Goal: Task Accomplishment & Management: Use online tool/utility

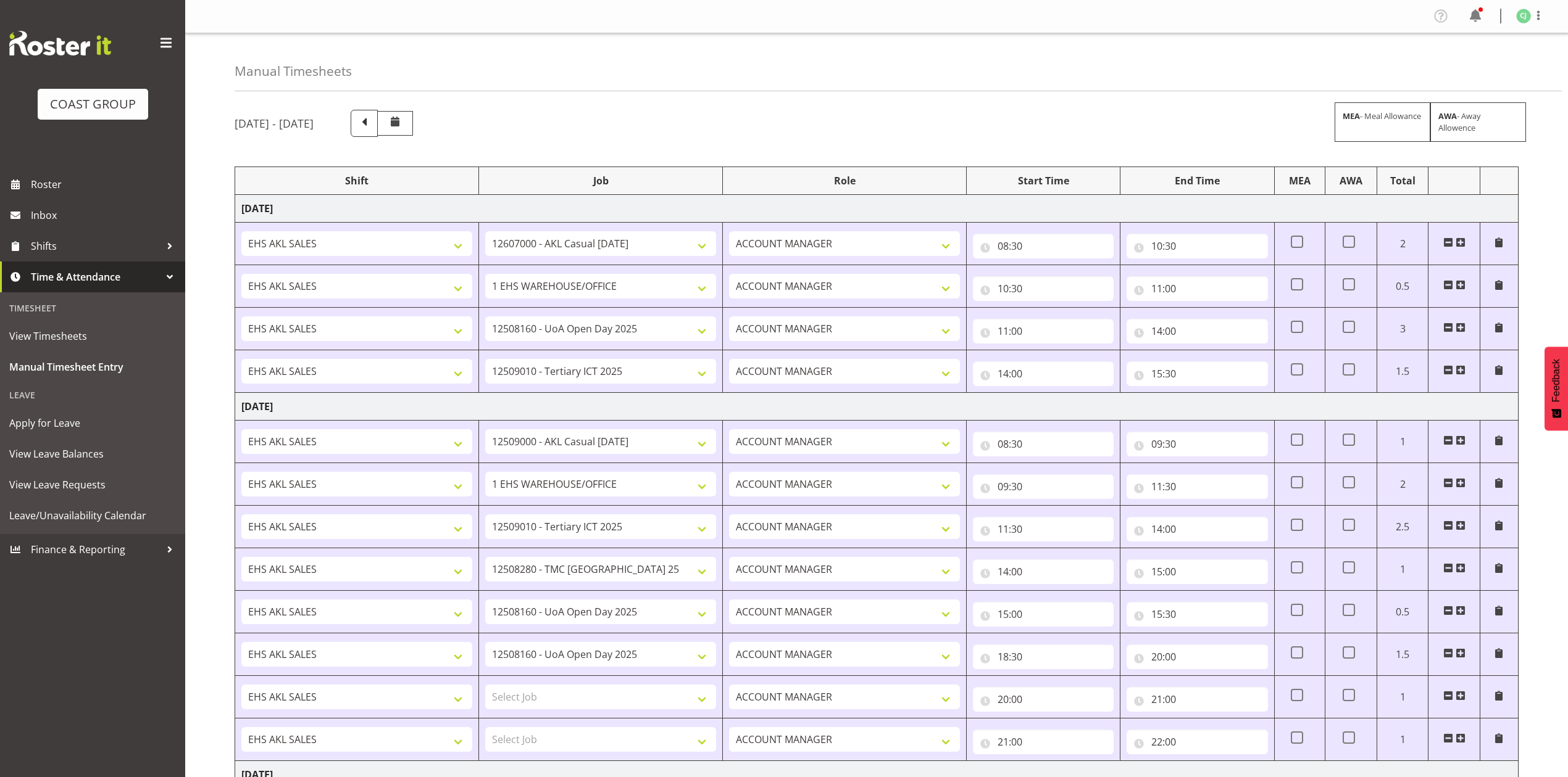
select select "10313"
select select "69"
select select "9993"
select select "8955"
select select "8653"
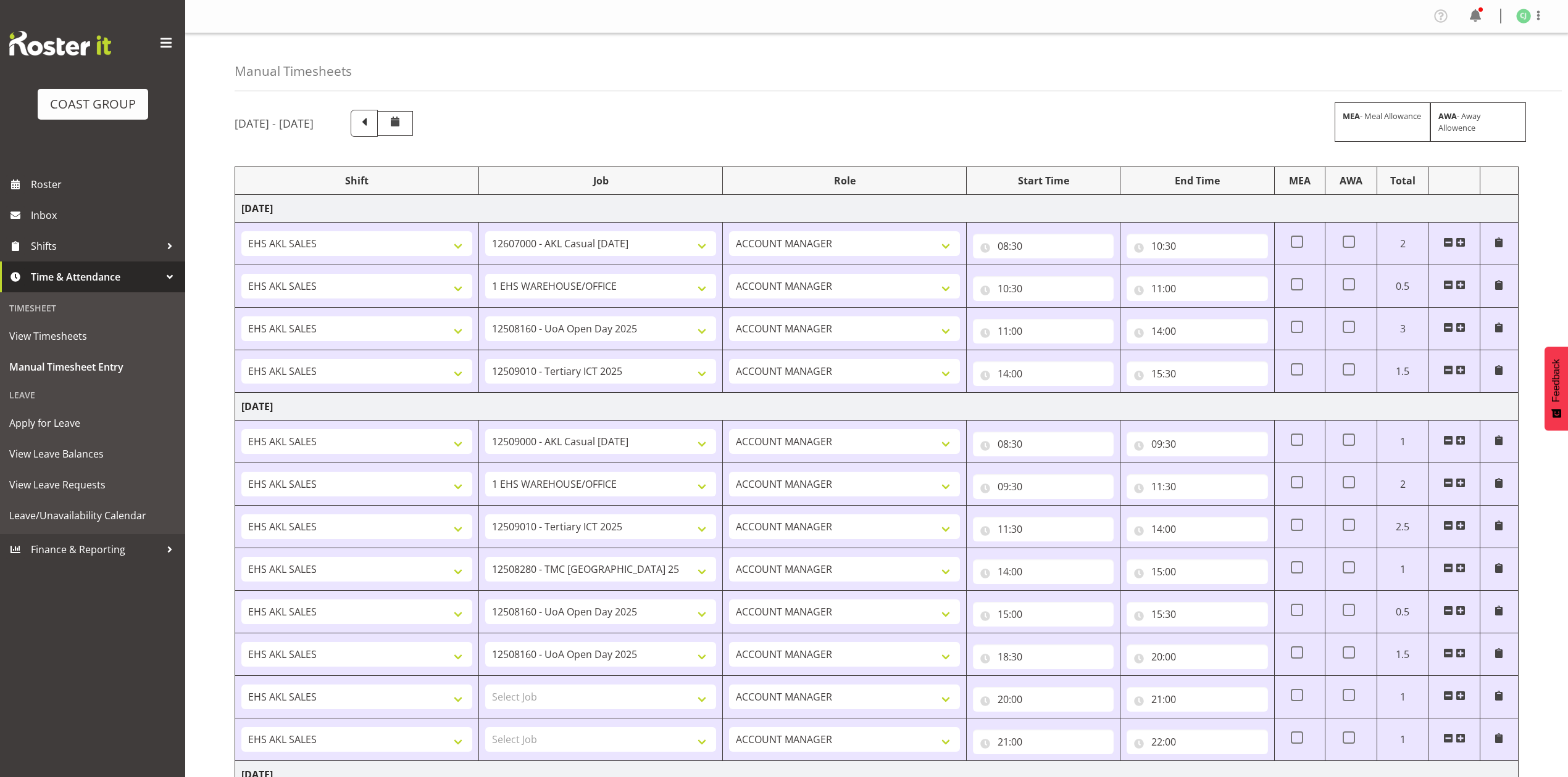
select select "69"
select select "8955"
select select "10395"
select select "9993"
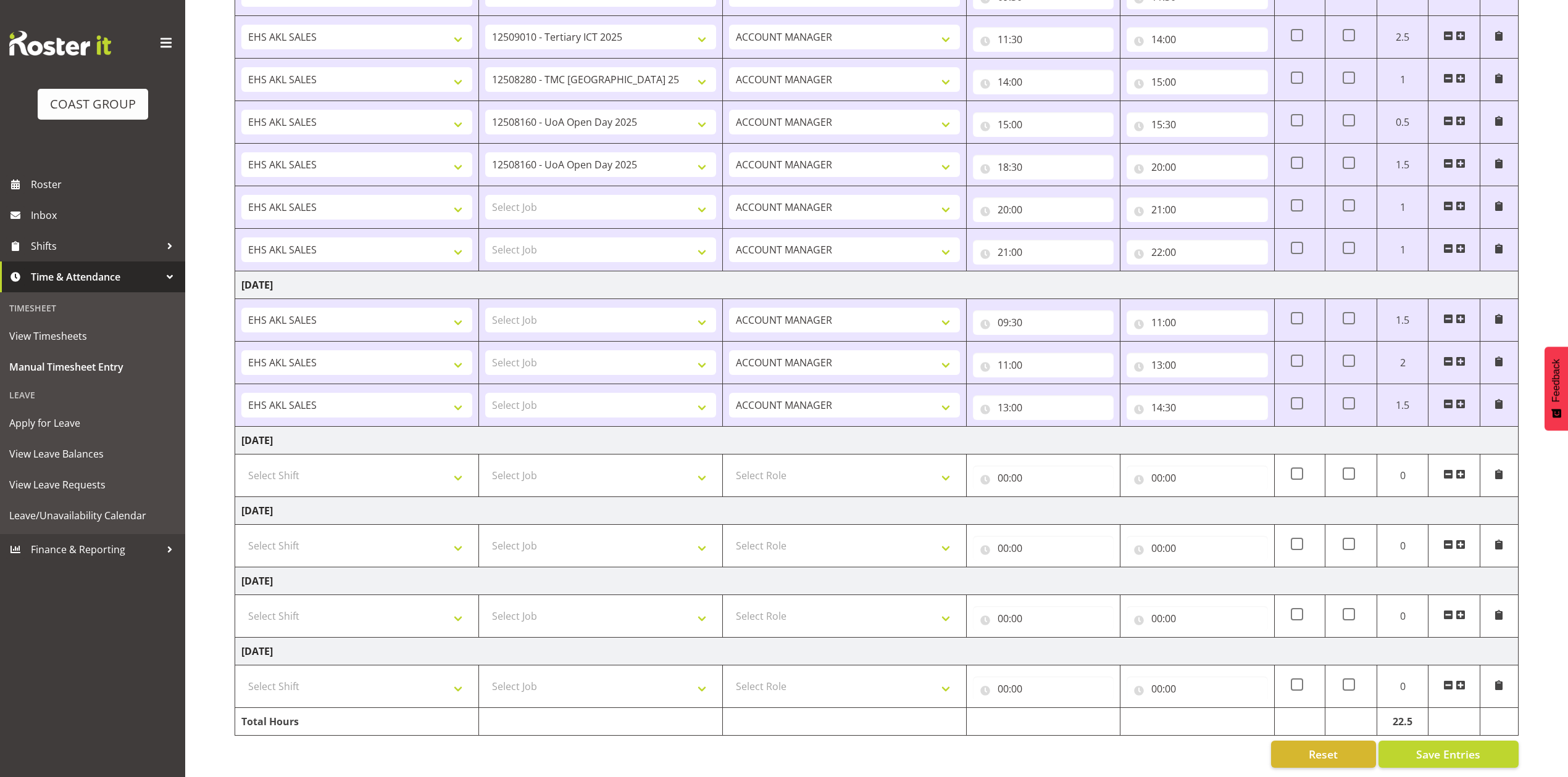
scroll to position [509, 0]
click at [613, 237] on select "Select Job 1 Carlton Events 1 [PERSON_NAME][GEOGRAPHIC_DATA] 1 [PERSON_NAME][GE…" at bounding box center [601, 250] width 231 height 25
select select "9900"
click at [485, 237] on select "Select Job 1 Carlton Events 1 [PERSON_NAME][GEOGRAPHIC_DATA] 1 [PERSON_NAME][GE…" at bounding box center [601, 250] width 231 height 25
click at [682, 195] on select "Select Job 1 Carlton Events 1 [PERSON_NAME][GEOGRAPHIC_DATA] 1 [PERSON_NAME][GE…" at bounding box center [601, 207] width 231 height 25
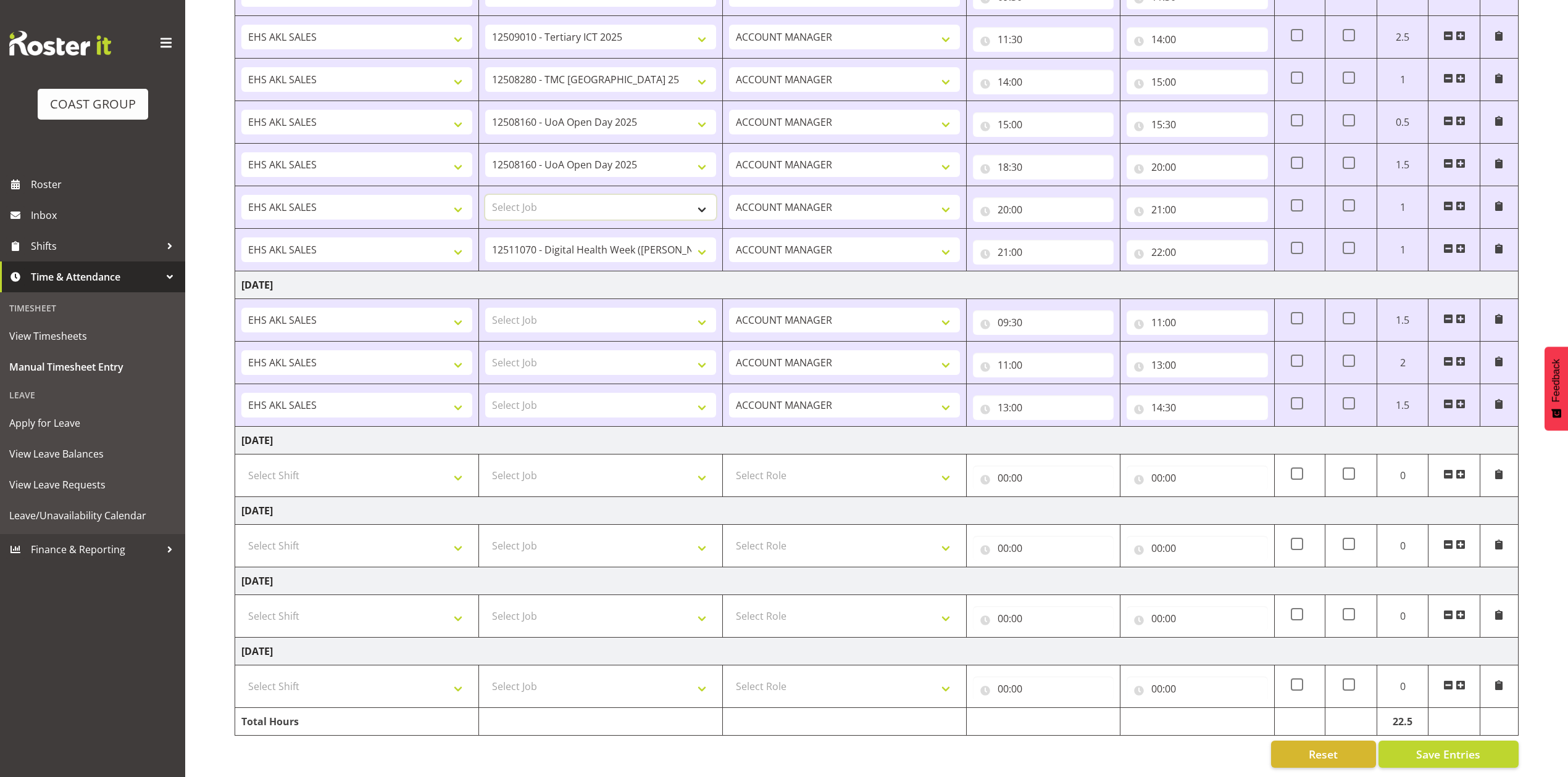
select select "10228"
click at [485, 195] on select "Select Job 1 Carlton Events 1 [PERSON_NAME][GEOGRAPHIC_DATA] 1 [PERSON_NAME][GE…" at bounding box center [601, 207] width 231 height 25
click at [1472, 747] on span "Save Entries" at bounding box center [1448, 755] width 64 height 16
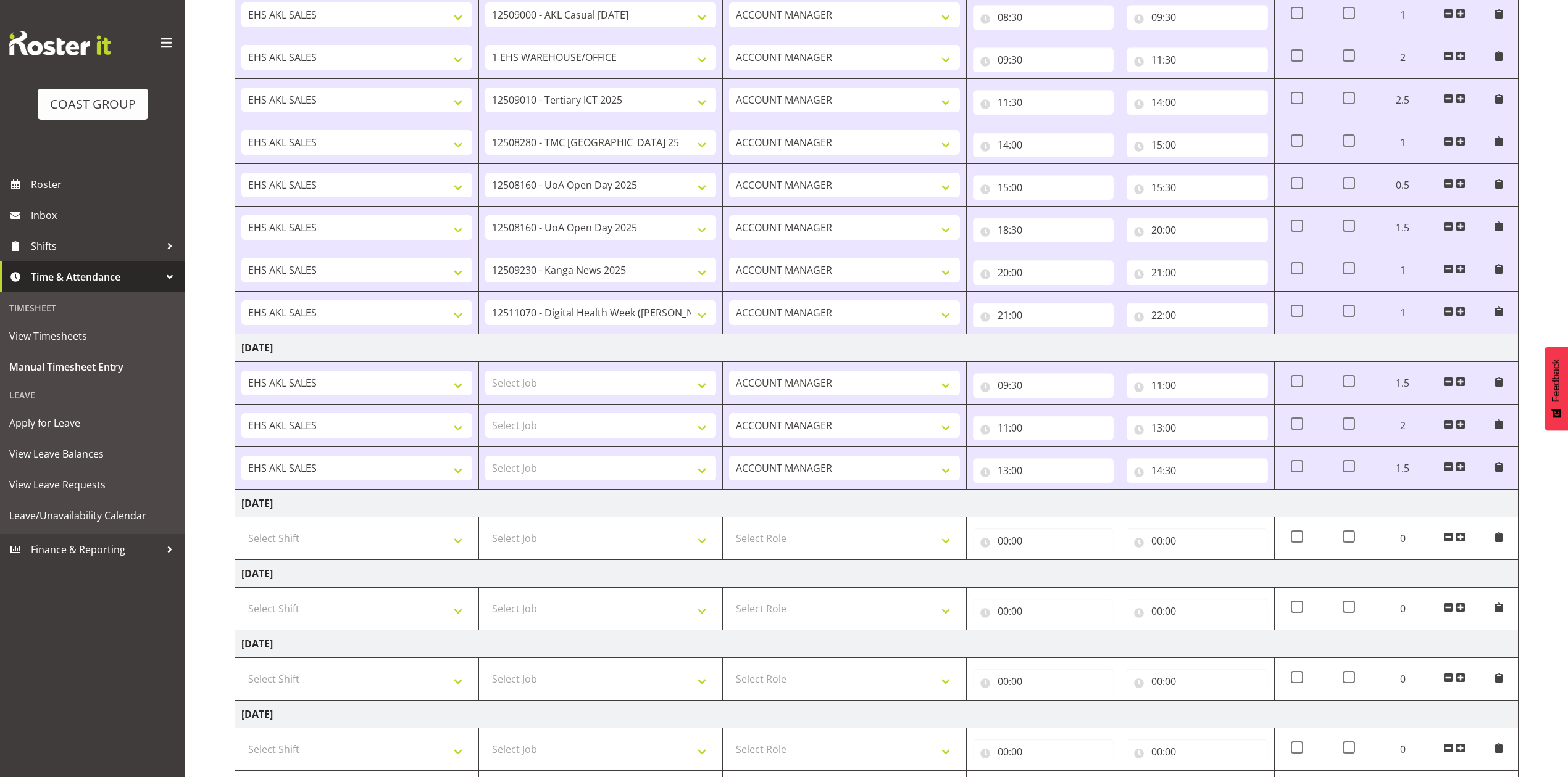
scroll to position [344, 0]
